Goal: Task Accomplishment & Management: Manage account settings

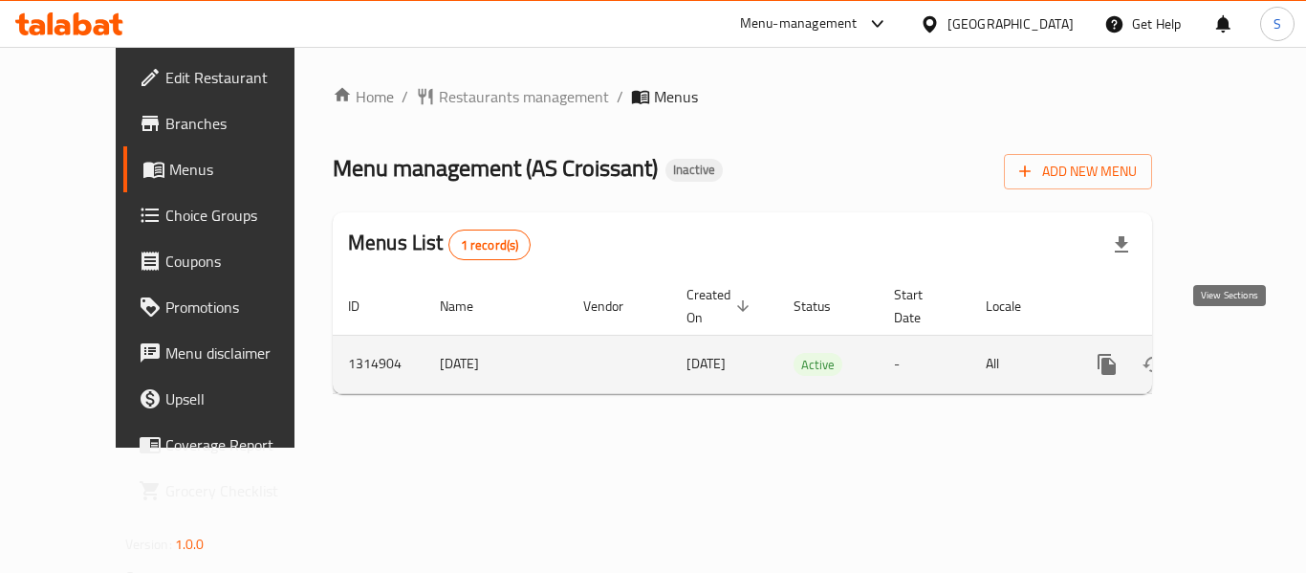
click at [1233, 353] on icon "enhanced table" at bounding box center [1244, 364] width 23 height 23
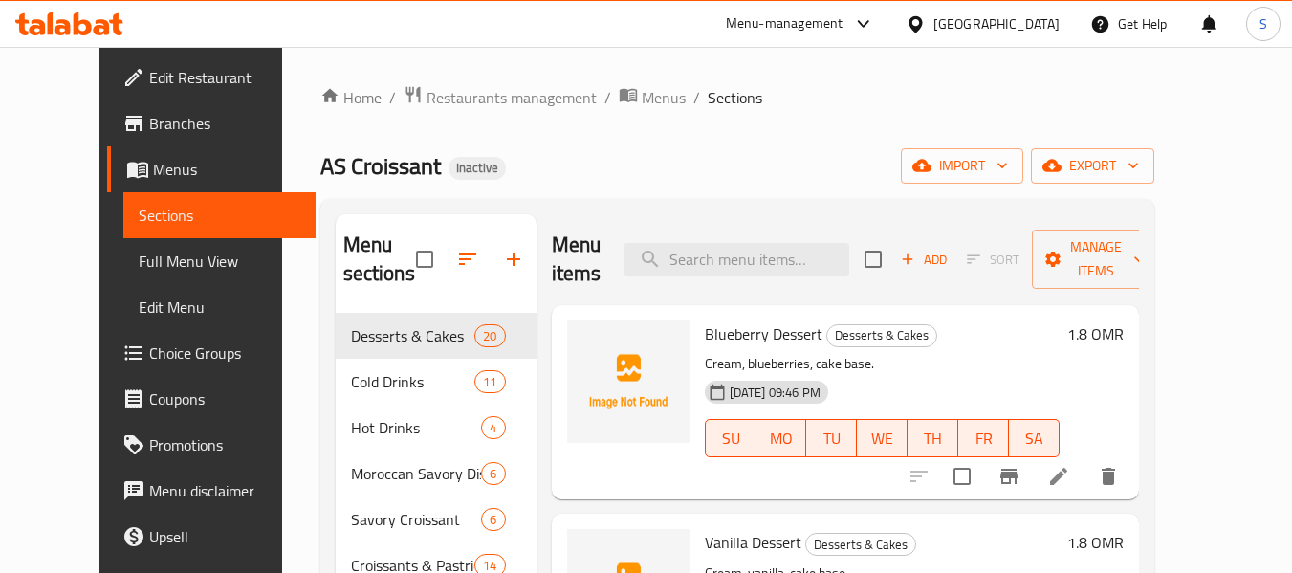
scroll to position [191, 0]
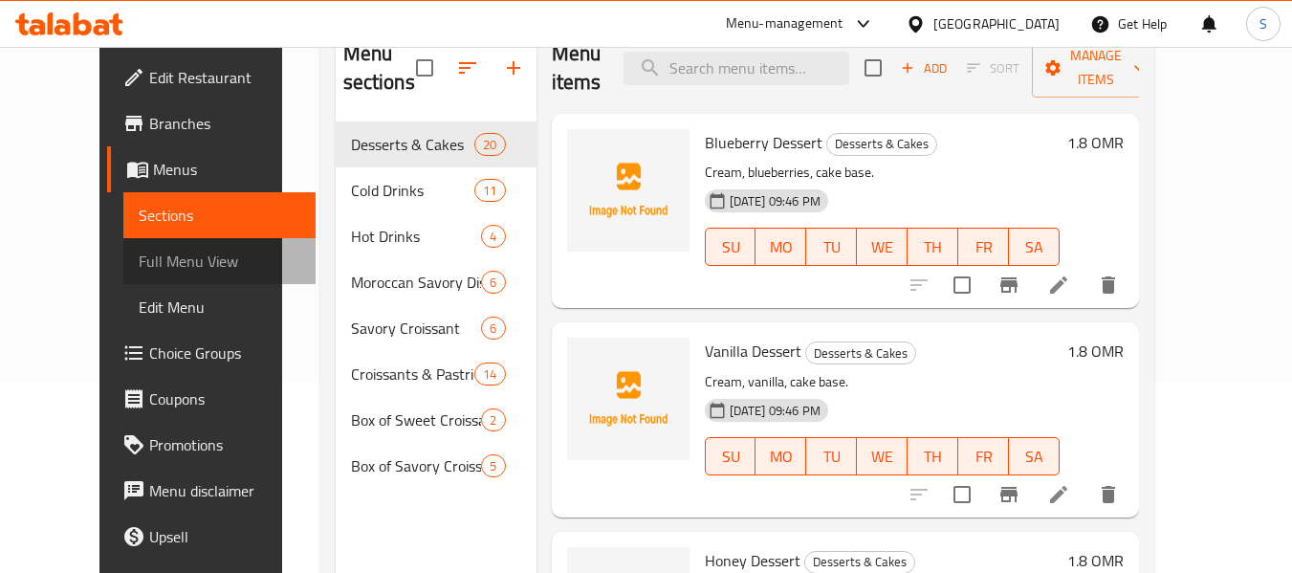
click at [161, 269] on span "Full Menu View" at bounding box center [220, 261] width 162 height 23
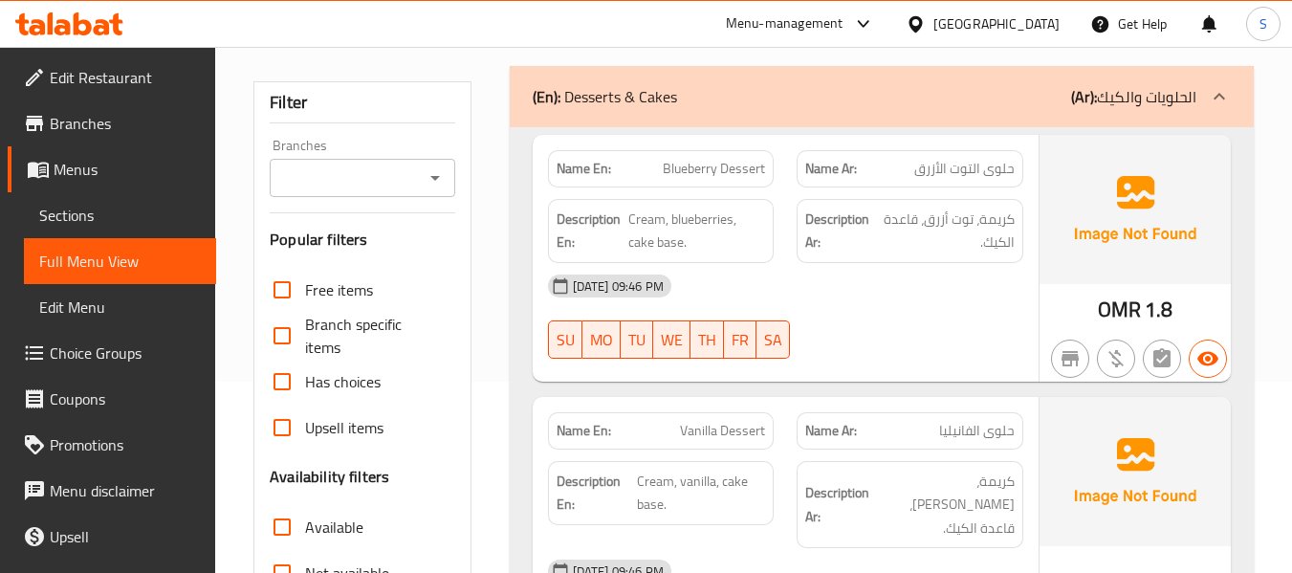
scroll to position [382, 0]
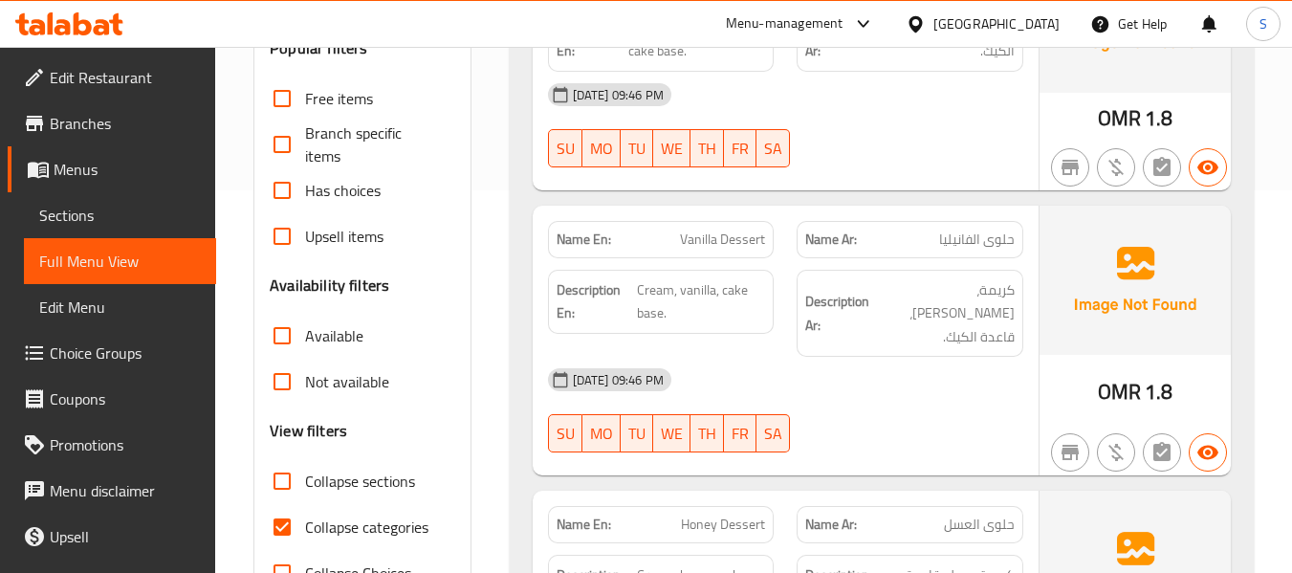
click at [352, 533] on span "Collapse categories" at bounding box center [366, 526] width 123 height 23
click at [305, 533] on input "Collapse categories" at bounding box center [282, 527] width 46 height 46
checkbox input "false"
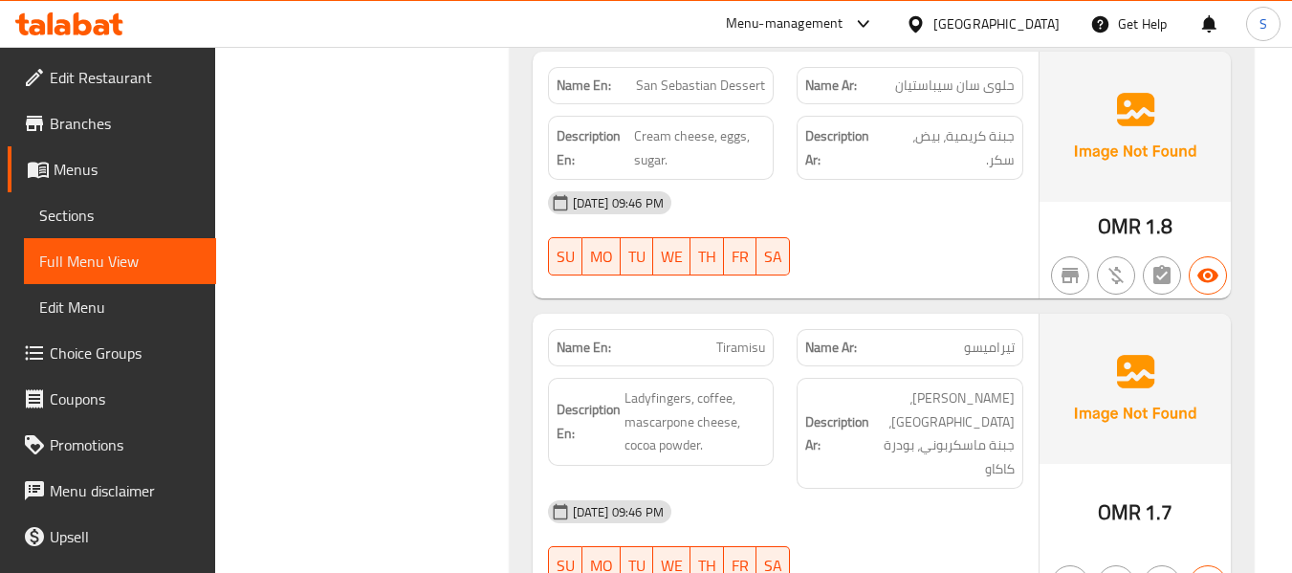
scroll to position [3537, 0]
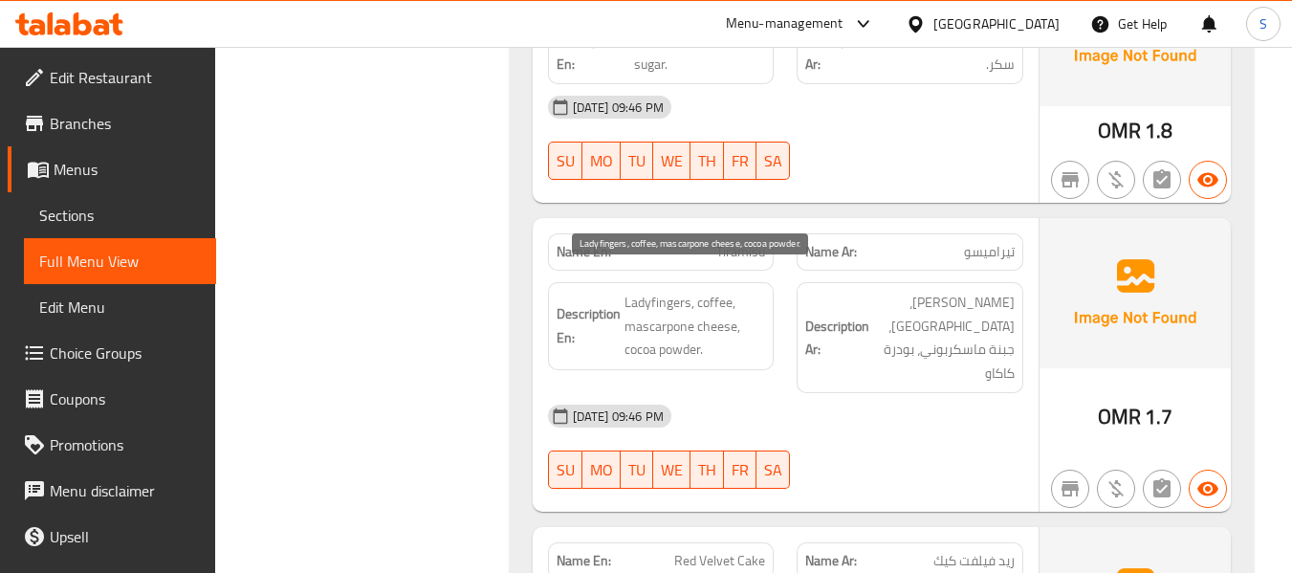
click at [677, 327] on span "Ladyfingers, coffee, mascarpone cheese, cocoa powder." at bounding box center [694, 326] width 141 height 71
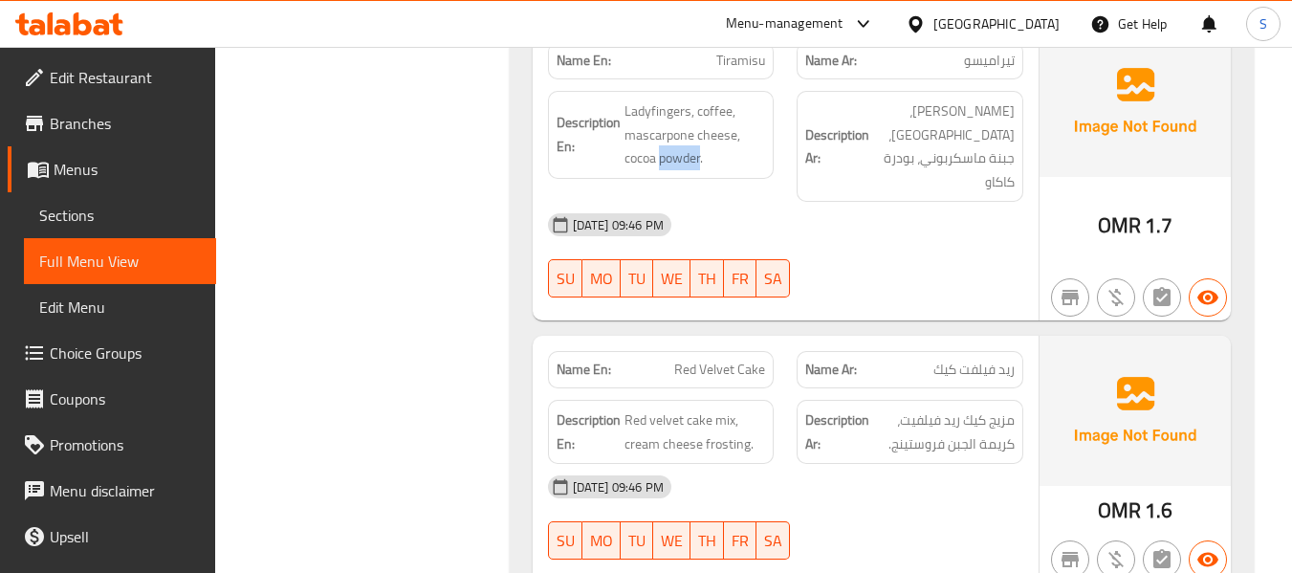
scroll to position [3824, 0]
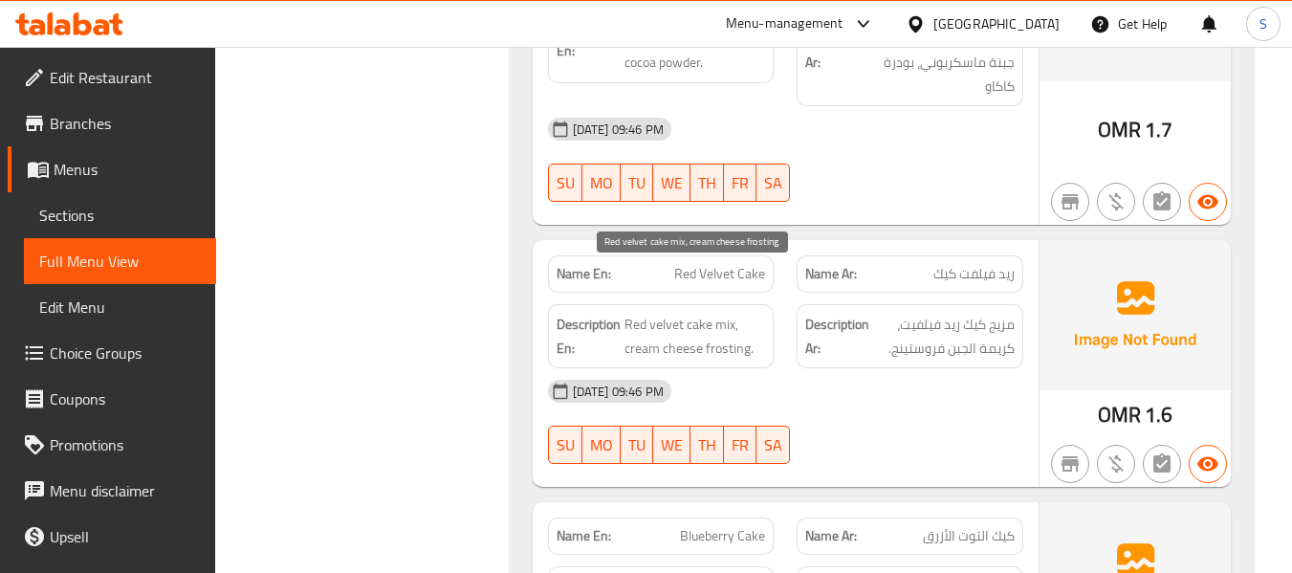
click at [744, 313] on span "Red velvet cake mix, cream cheese frosting." at bounding box center [694, 336] width 141 height 47
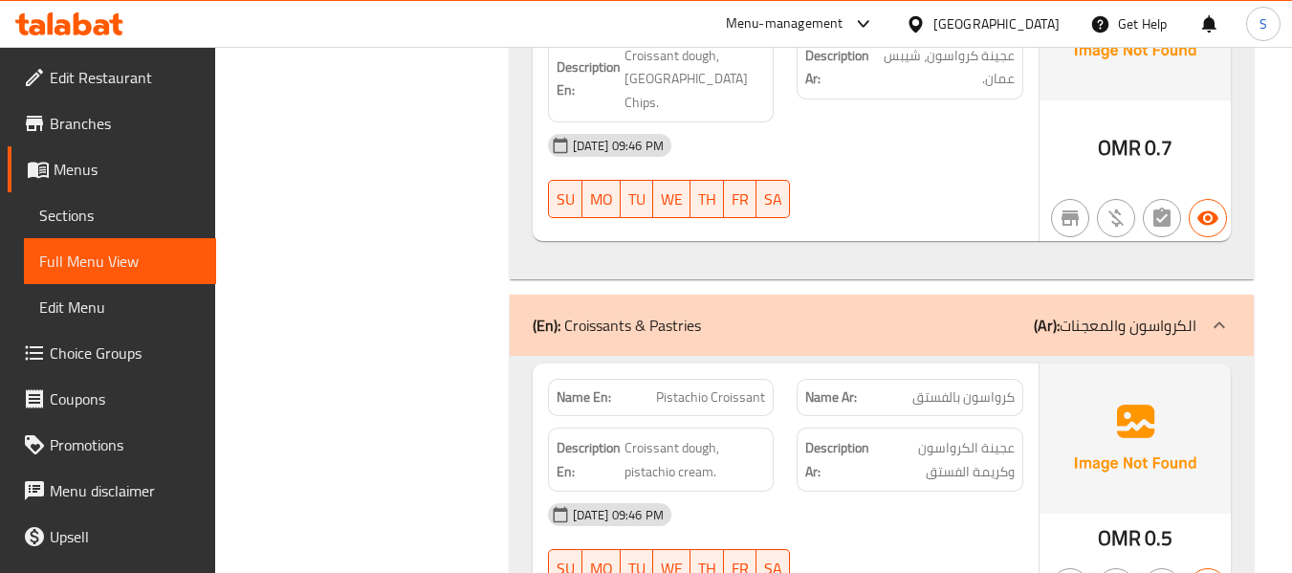
scroll to position [13002, 0]
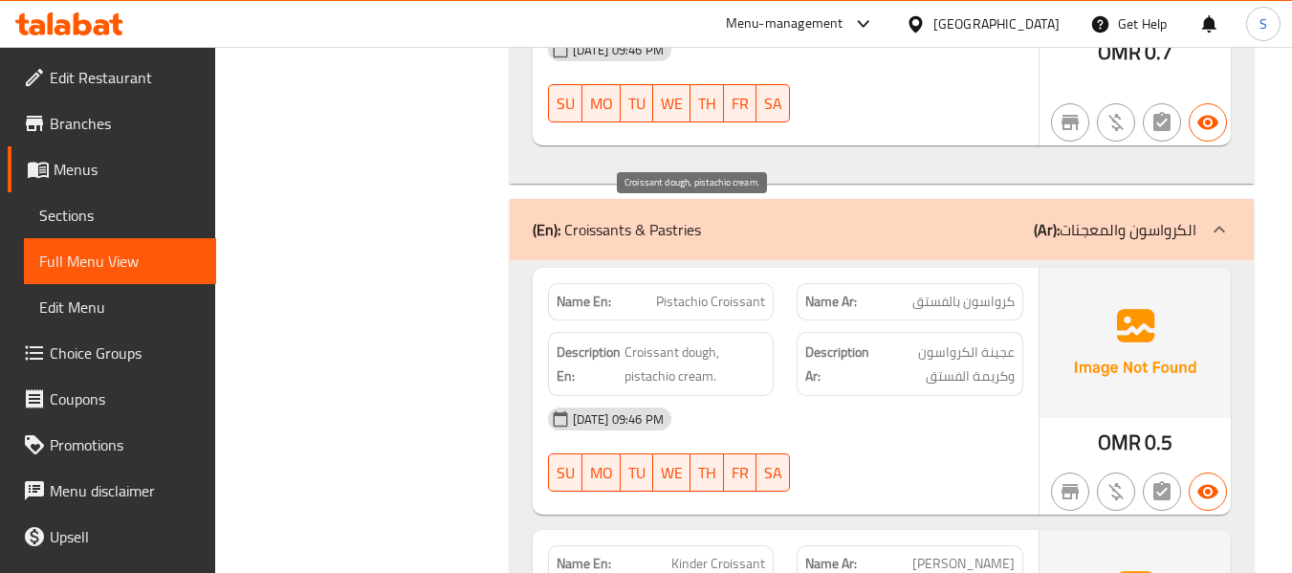
click at [699, 340] on span "Croissant dough, pistachio cream." at bounding box center [694, 363] width 141 height 47
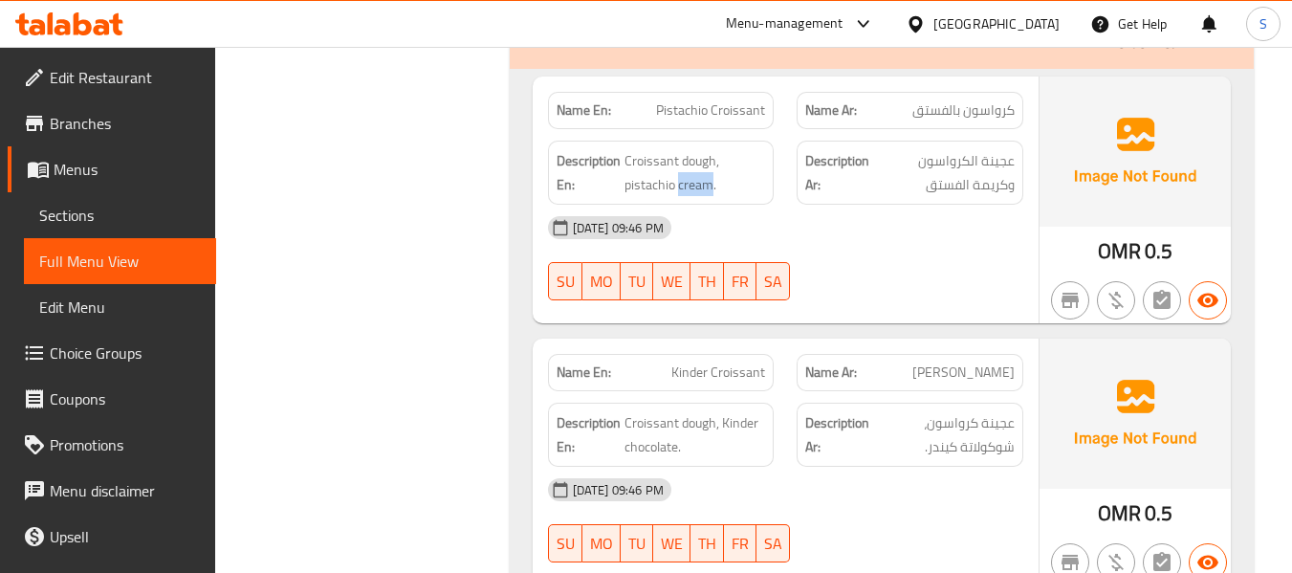
scroll to position [13480, 0]
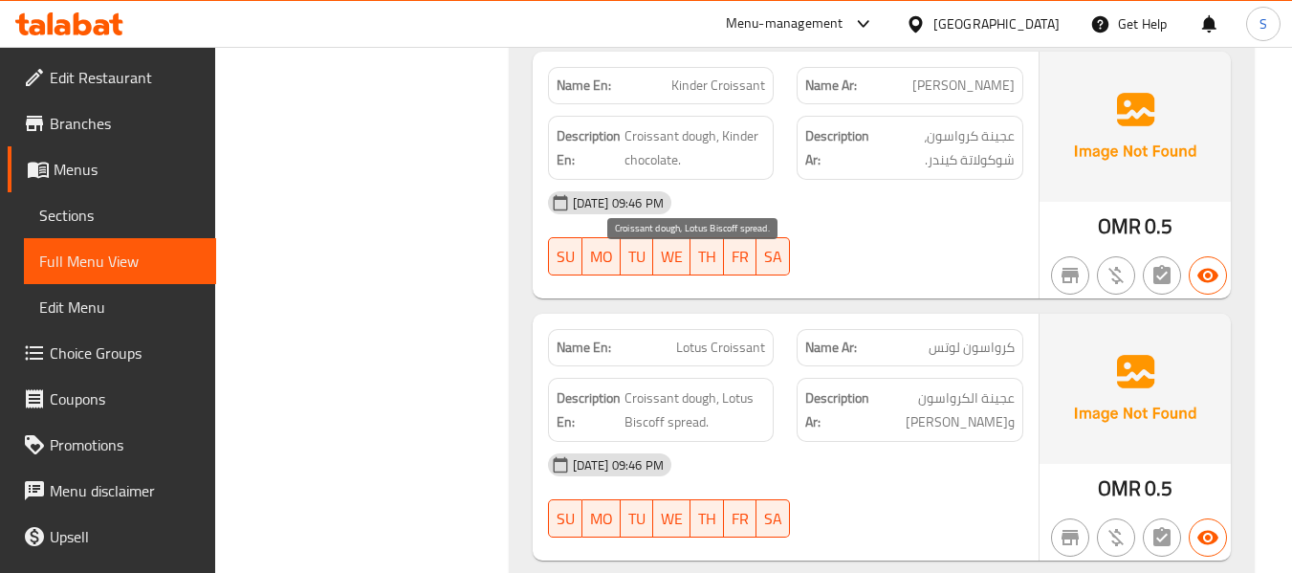
click at [684, 386] on span "Croissant dough, Lotus Biscoff spread." at bounding box center [694, 409] width 141 height 47
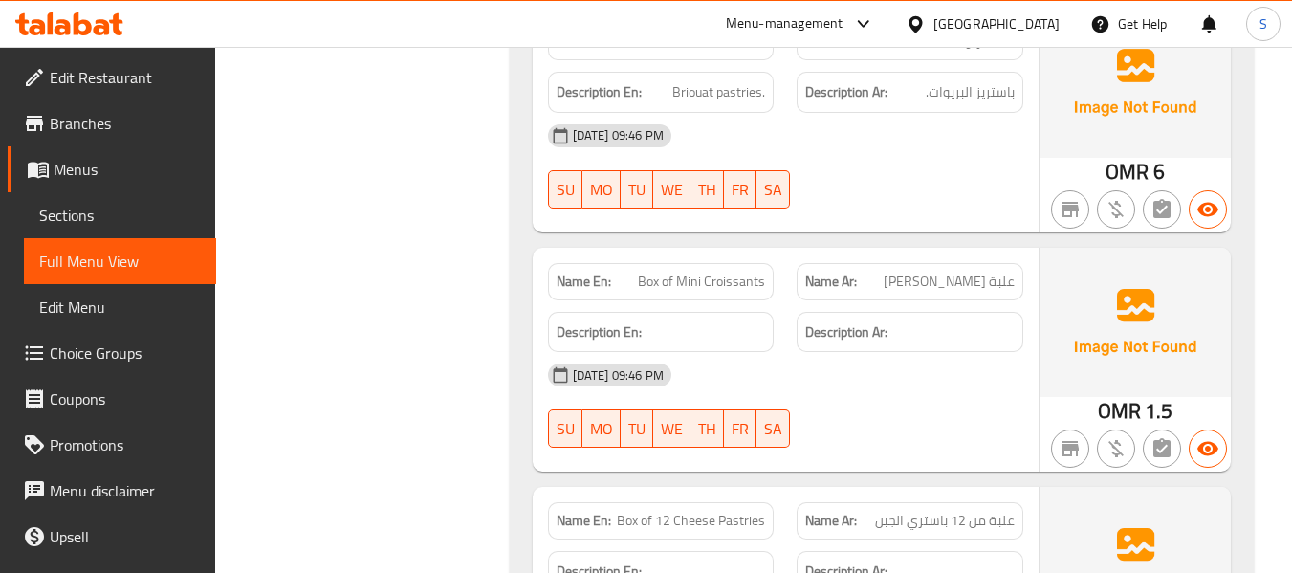
scroll to position [18130, 0]
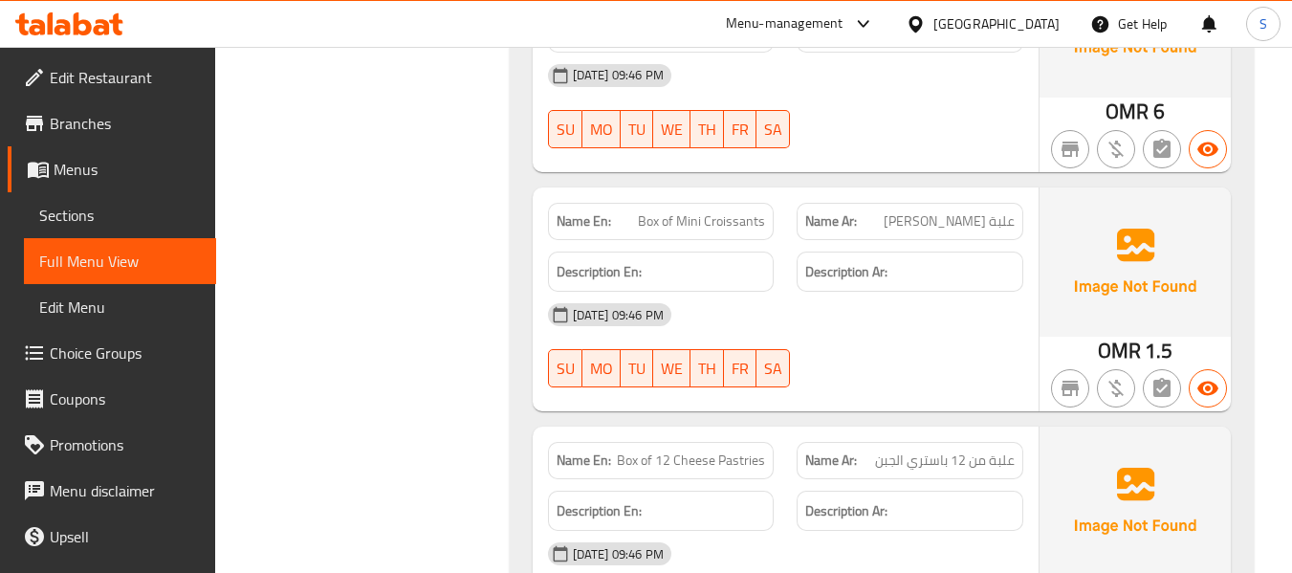
click at [697, 450] on span "Box of 12 Cheese Pastries" at bounding box center [691, 460] width 148 height 20
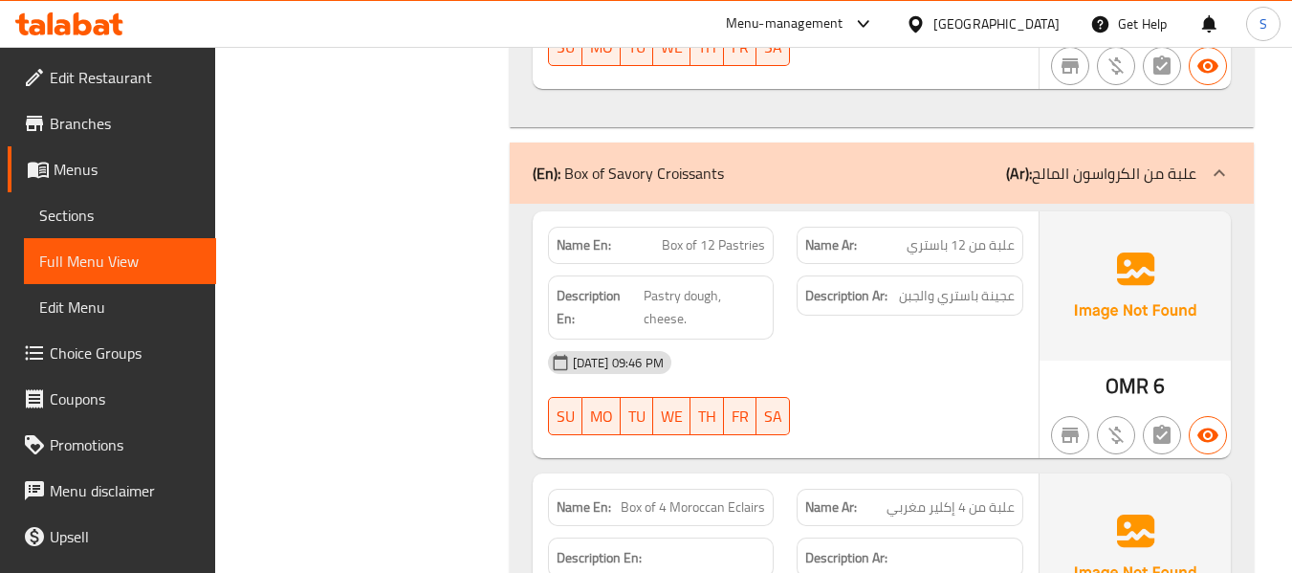
scroll to position [17269, 0]
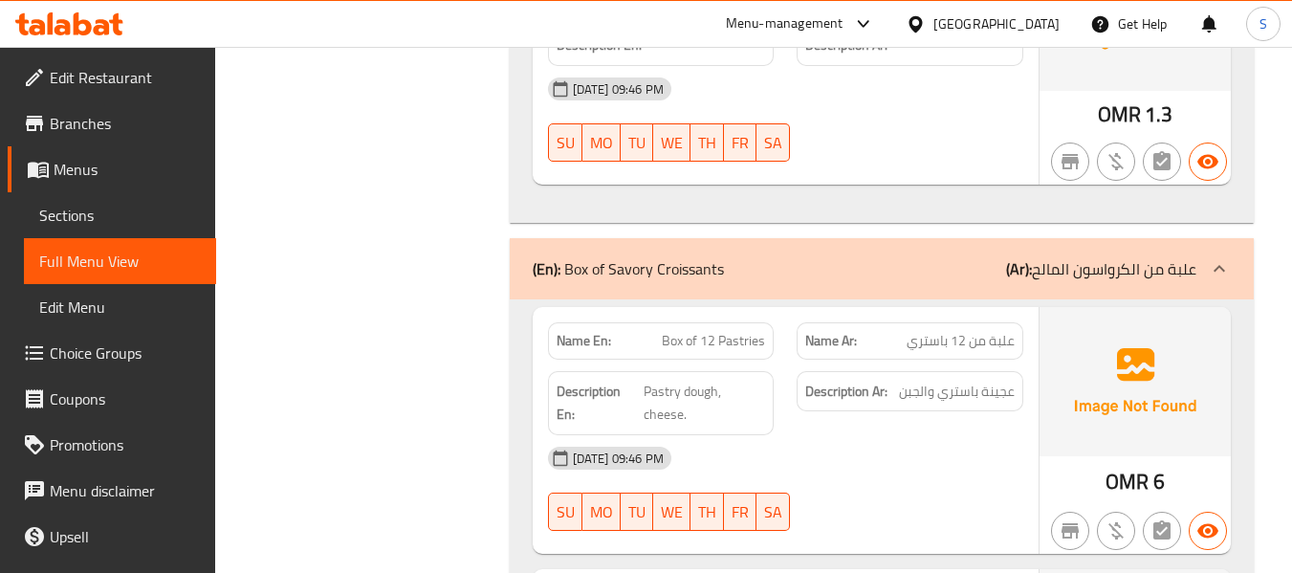
click at [685, 380] on span "Pastry dough, cheese." at bounding box center [703, 403] width 121 height 47
copy span "Pastry dough, cheese."
click at [988, 380] on span "عجينة باستري والجبن" at bounding box center [957, 392] width 116 height 24
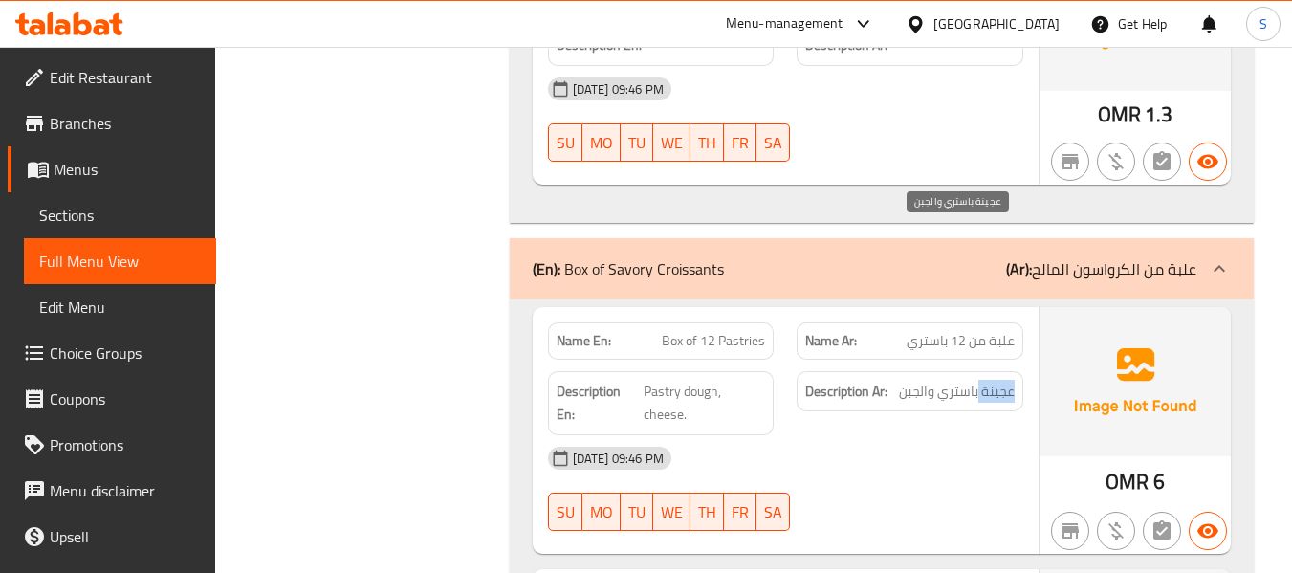
click at [988, 380] on span "عجينة باستري والجبن" at bounding box center [957, 392] width 116 height 24
copy div "عجينة باستري والجبن"
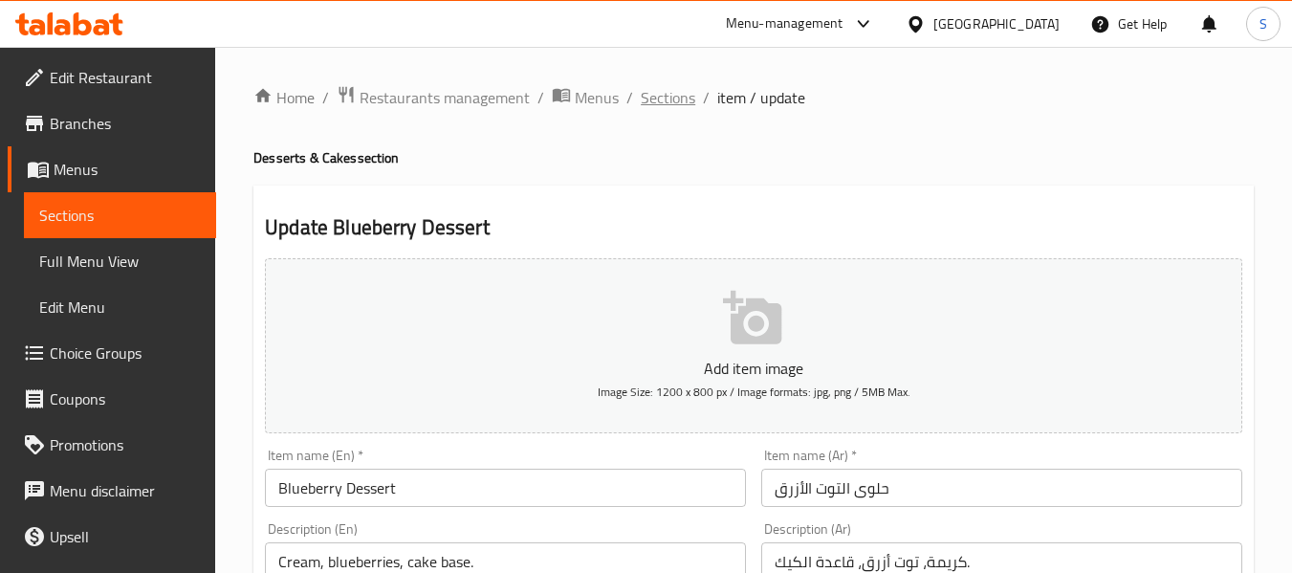
click at [672, 104] on span "Sections" at bounding box center [668, 97] width 54 height 23
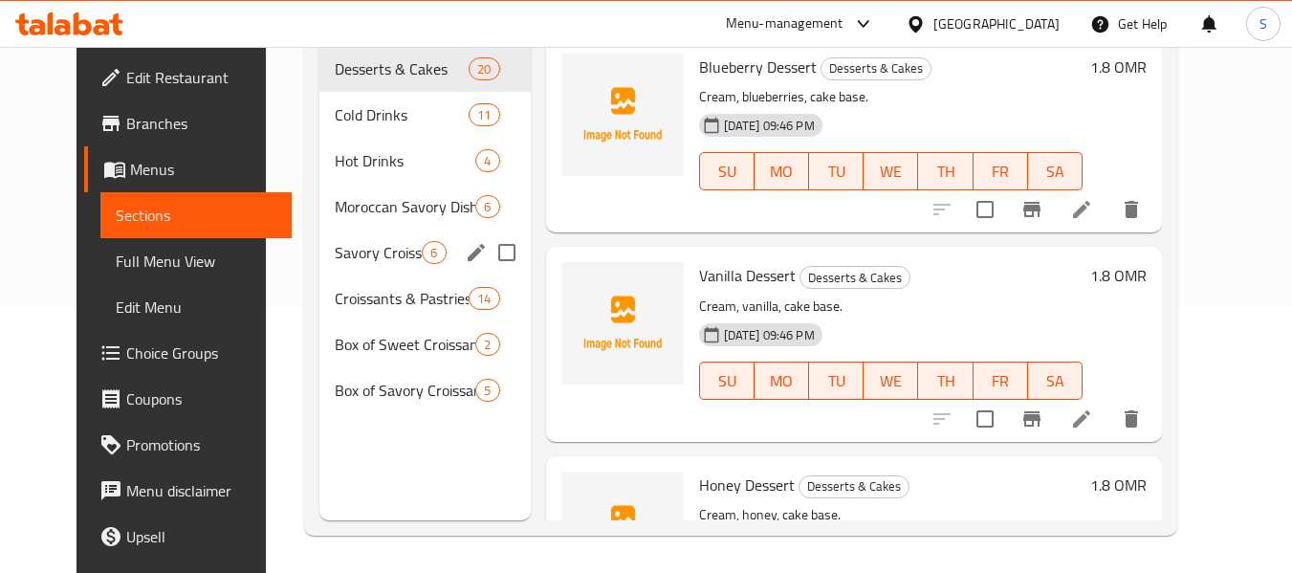
scroll to position [268, 0]
click at [357, 391] on span "Box of Savory Croissants" at bounding box center [378, 389] width 87 height 23
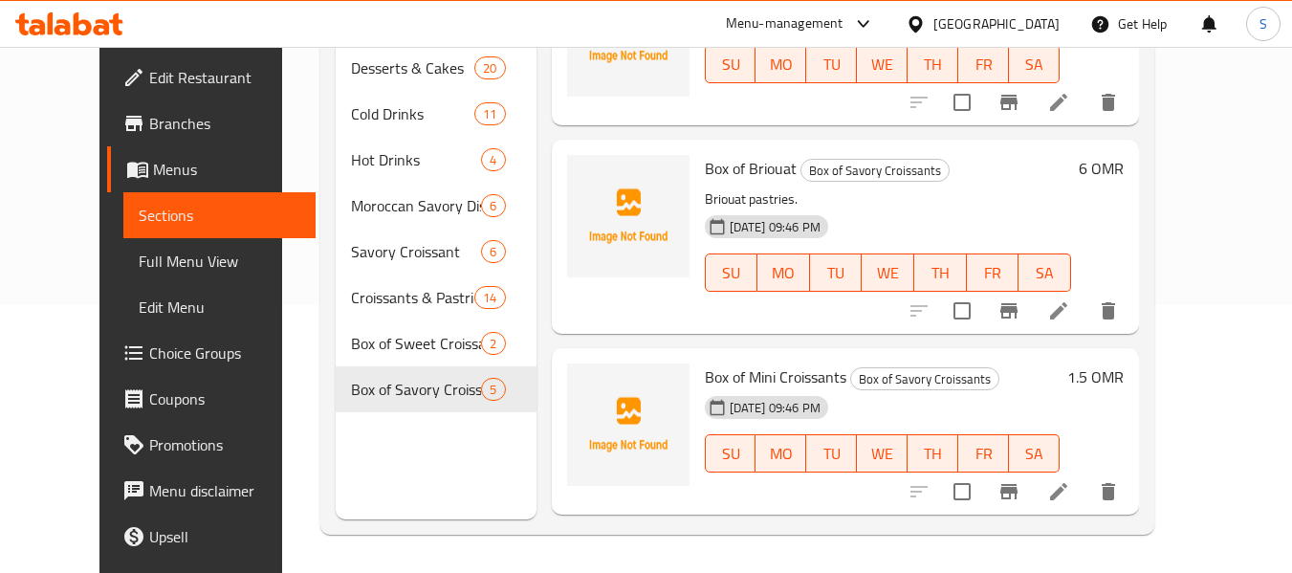
scroll to position [463, 0]
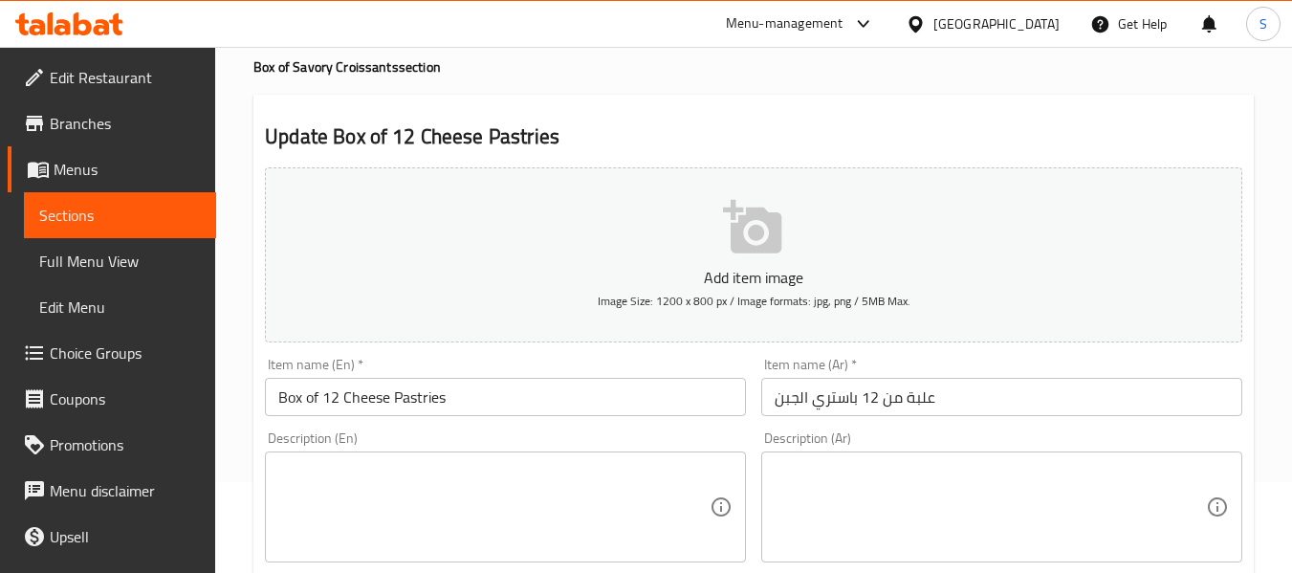
scroll to position [96, 0]
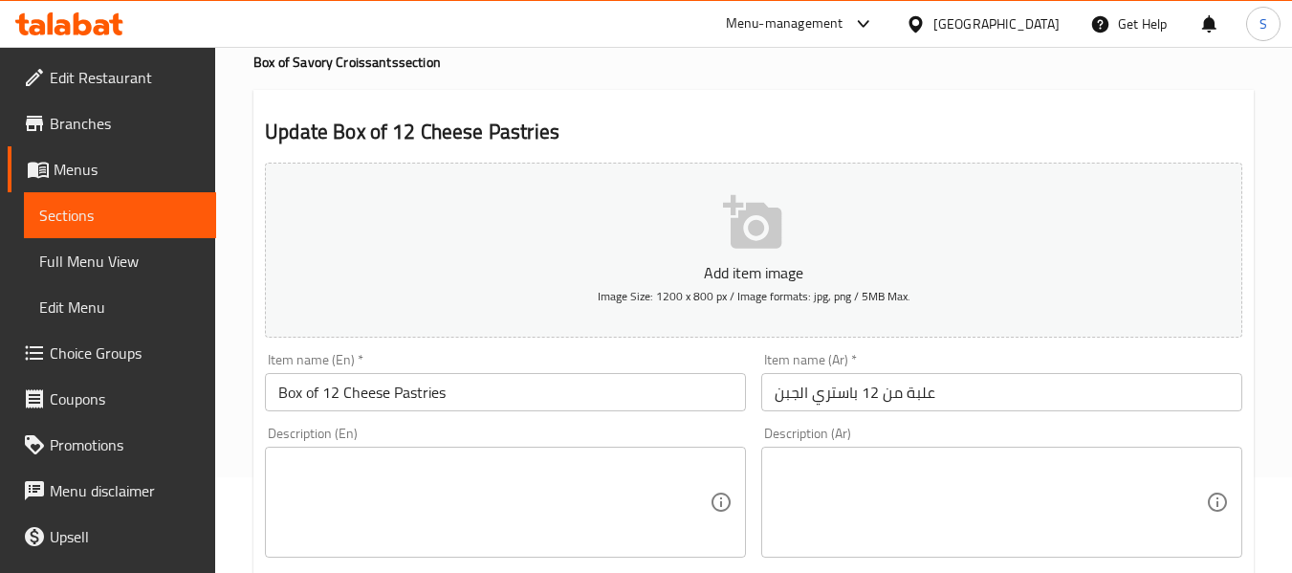
click at [484, 465] on textarea at bounding box center [493, 502] width 431 height 91
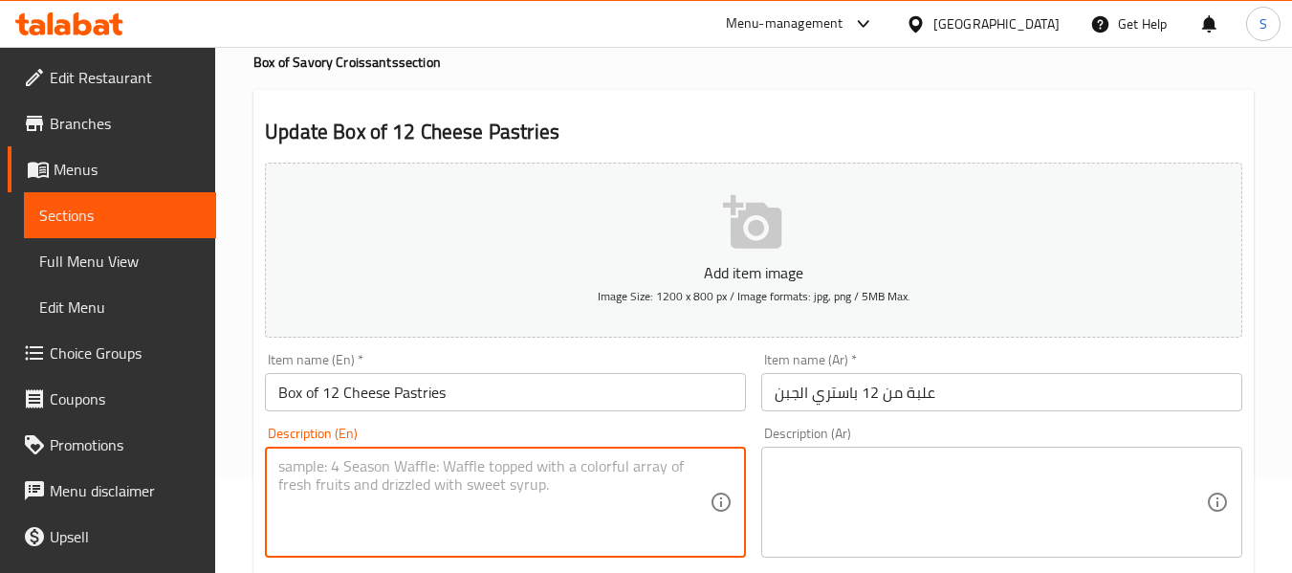
paste textarea "Pastry dough, cheese."
type textarea "Pastry dough, cheese."
click at [922, 475] on textarea at bounding box center [989, 502] width 431 height 91
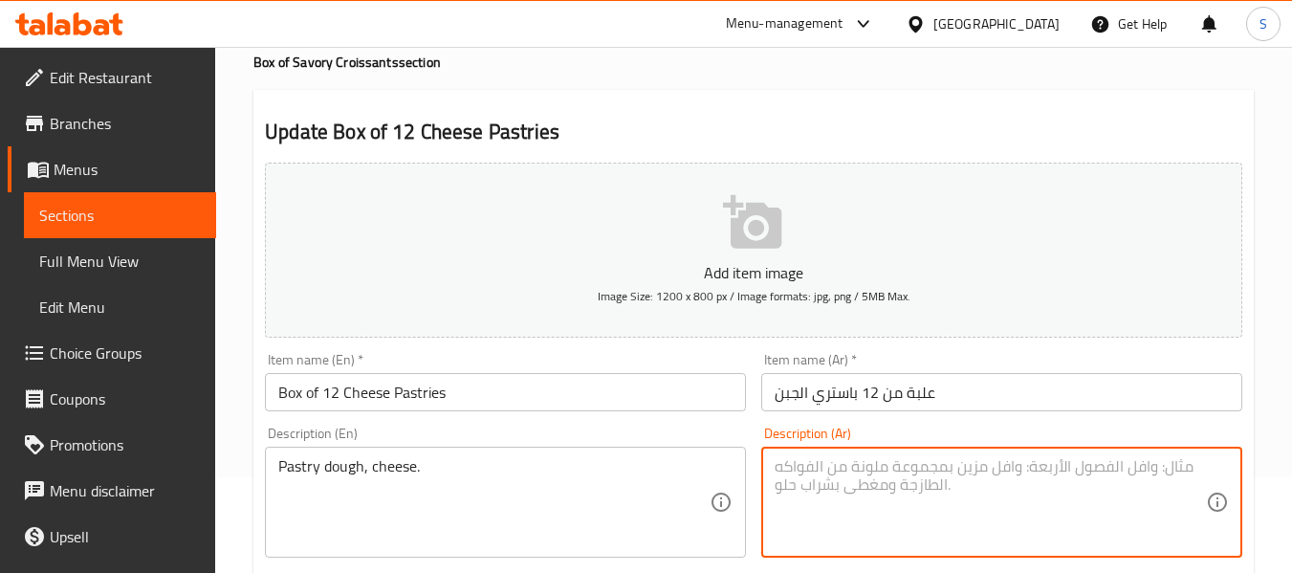
paste textarea "عجينة باستري والجبن"
type textarea "عجينة باستري والجبن"
click at [1001, 387] on input "علبة من 12 باستري الجبن" at bounding box center [1001, 392] width 481 height 38
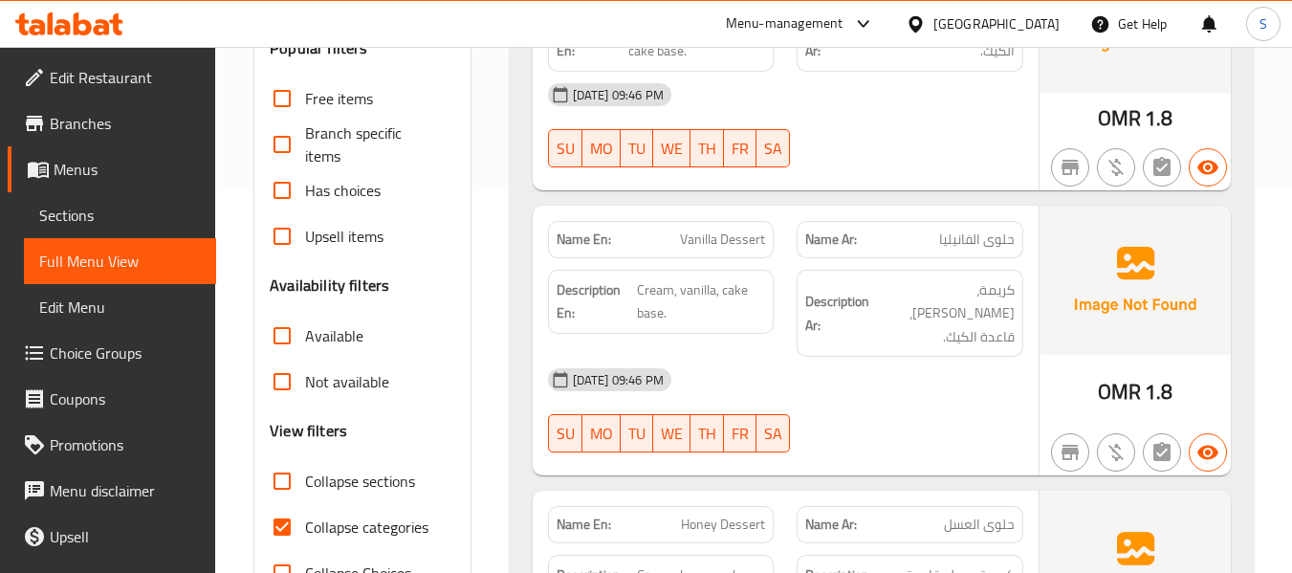
scroll to position [574, 0]
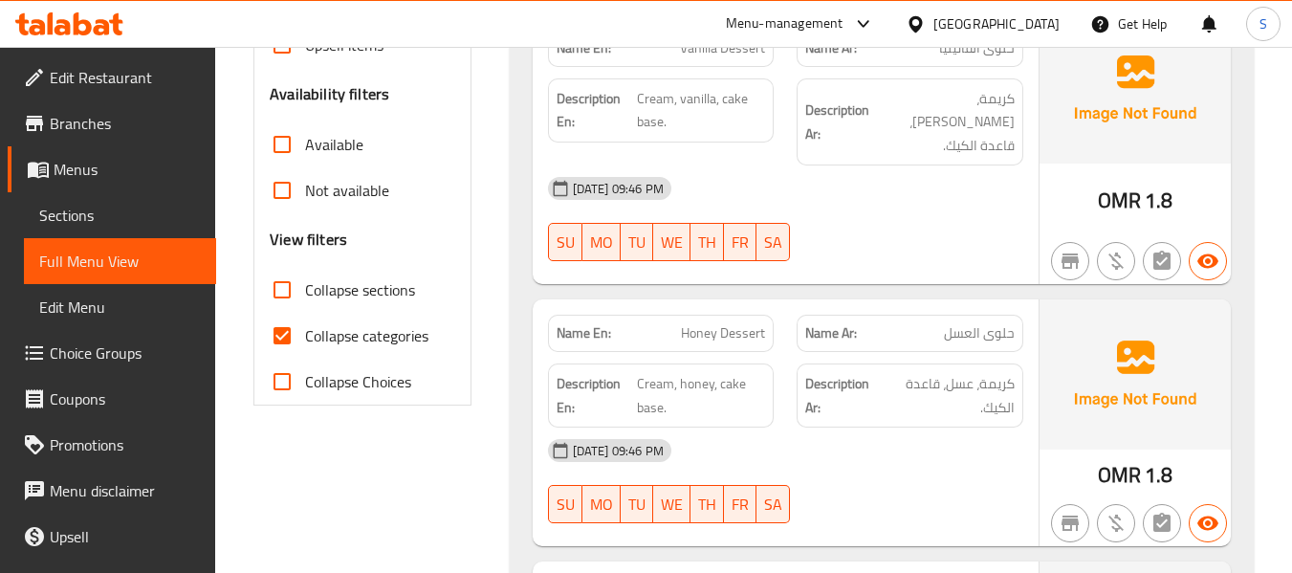
drag, startPoint x: 337, startPoint y: 337, endPoint x: 605, endPoint y: 313, distance: 269.8
click at [337, 337] on span "Collapse categories" at bounding box center [366, 335] width 123 height 23
click at [305, 337] on input "Collapse categories" at bounding box center [282, 336] width 46 height 46
checkbox input "false"
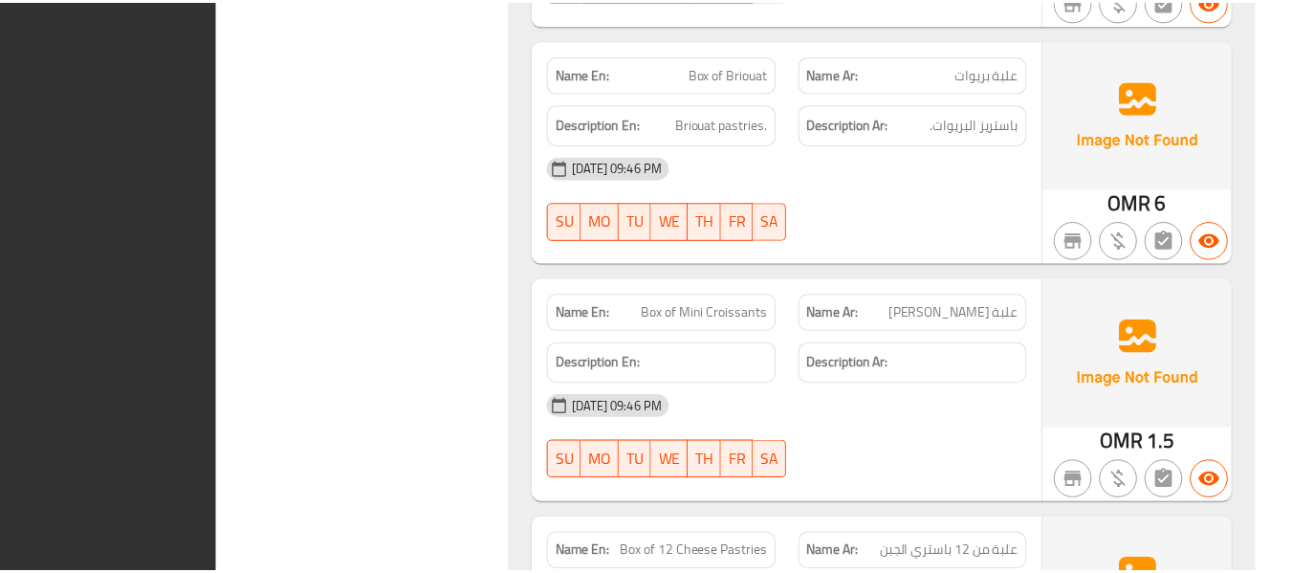
scroll to position [17978, 0]
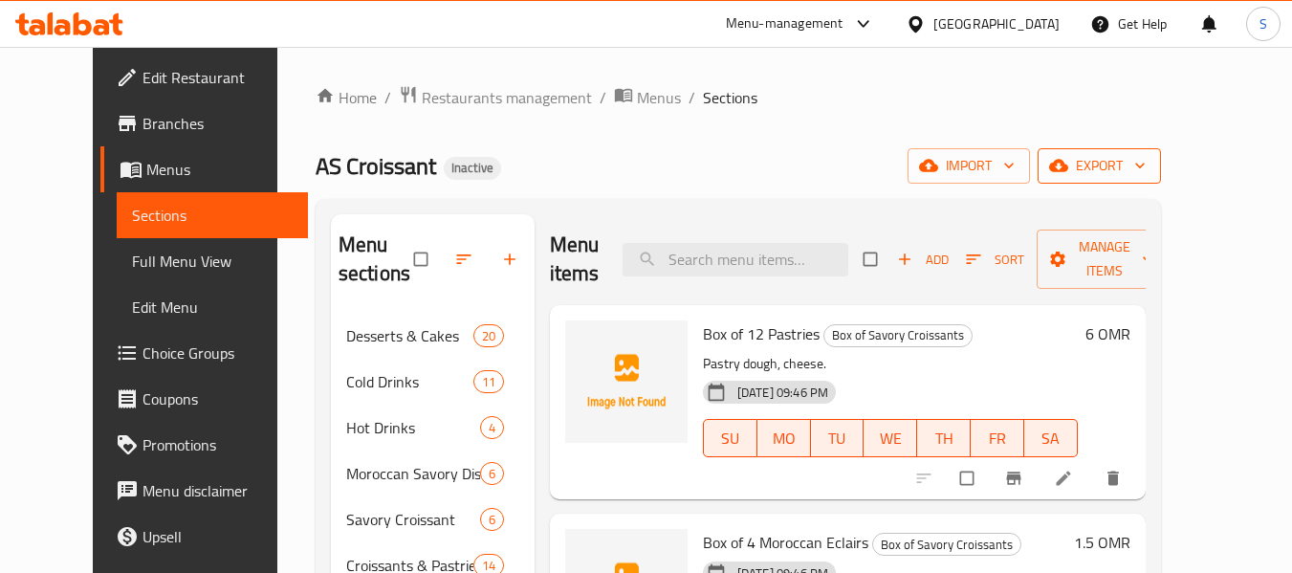
click at [1145, 160] on span "export" at bounding box center [1099, 166] width 93 height 24
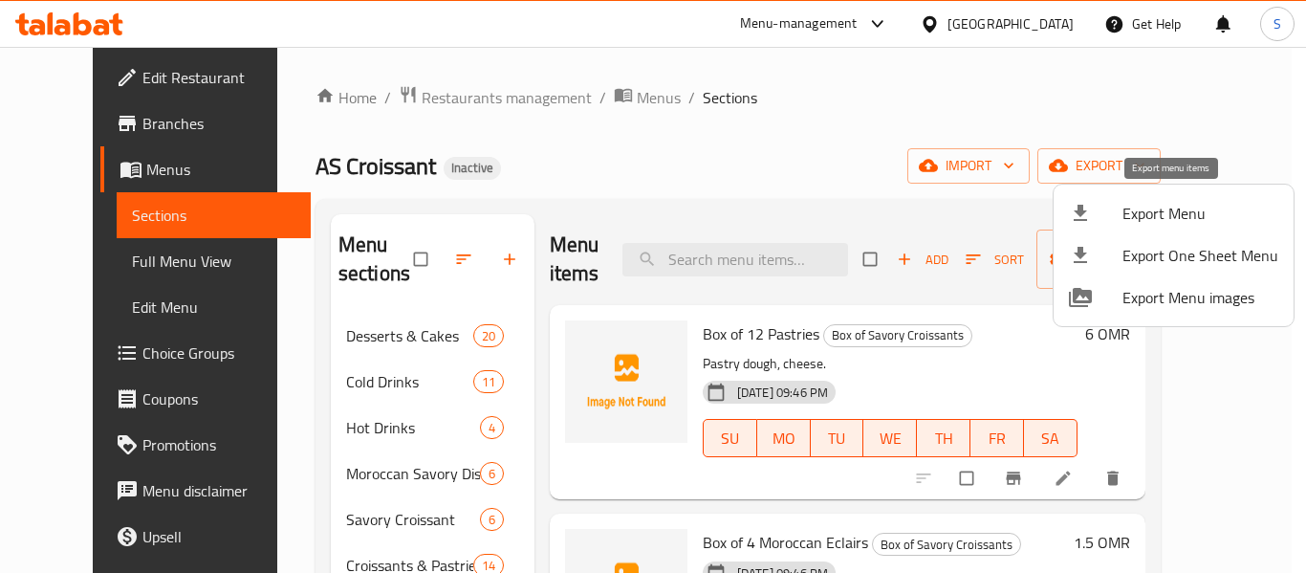
click at [1155, 198] on li "Export Menu" at bounding box center [1174, 213] width 240 height 42
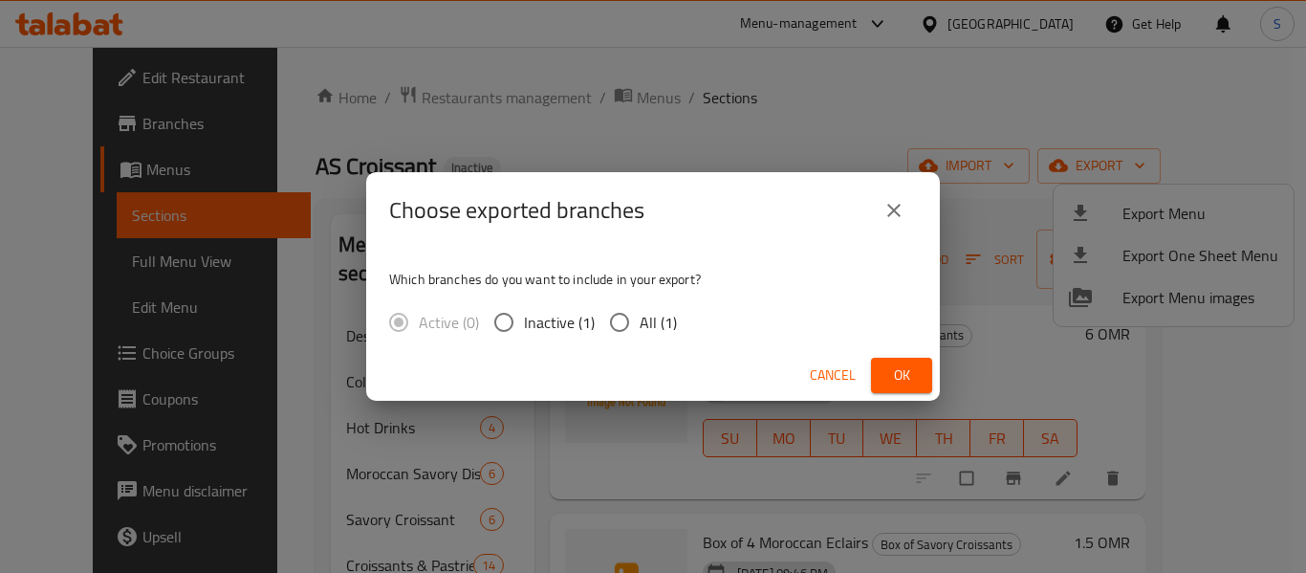
click at [654, 327] on span "All (1)" at bounding box center [658, 322] width 37 height 23
click at [640, 327] on input "All (1)" at bounding box center [619, 322] width 40 height 40
radio input "true"
click at [907, 375] on span "Ok" at bounding box center [901, 375] width 31 height 24
